Goal: Ask a question

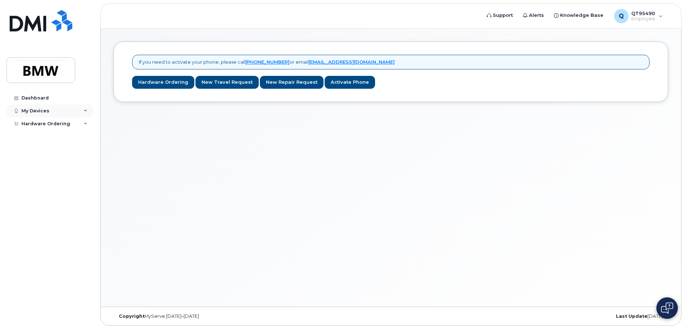
click at [54, 112] on div "My Devices" at bounding box center [49, 111] width 87 height 13
click at [40, 97] on div "Dashboard" at bounding box center [34, 98] width 27 height 6
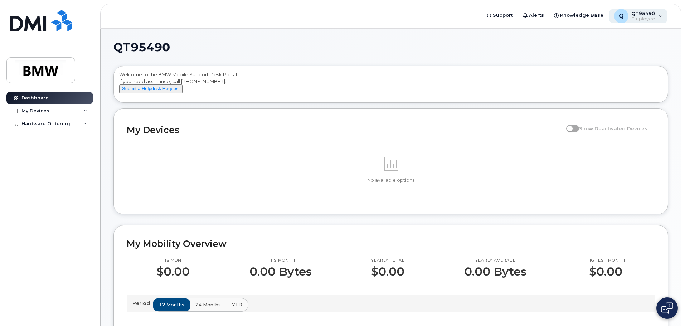
click at [640, 23] on div "Q QT95490 Employee" at bounding box center [639, 16] width 59 height 14
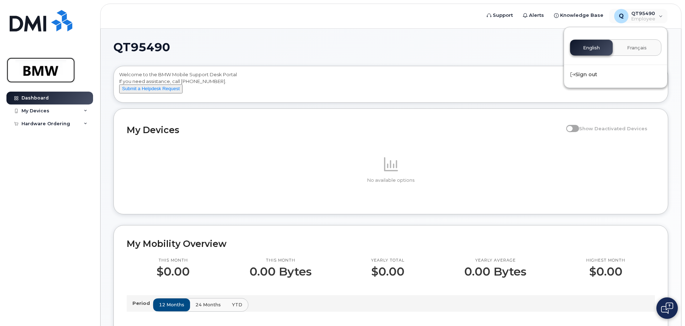
click at [29, 72] on img at bounding box center [40, 70] width 55 height 21
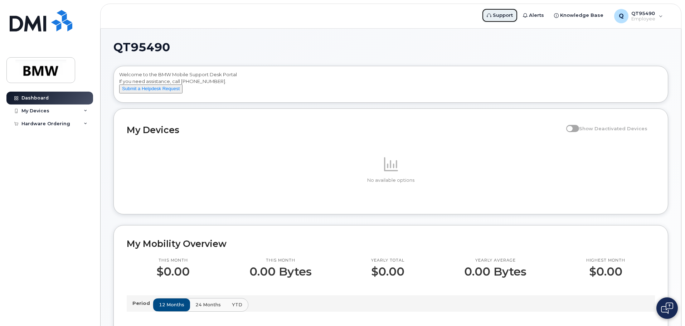
click at [492, 17] on icon at bounding box center [489, 15] width 5 height 5
click at [49, 107] on div "My Devices" at bounding box center [49, 111] width 87 height 13
click at [150, 93] on button "Submit a Helpdesk Request" at bounding box center [150, 89] width 63 height 9
